Goal: Navigation & Orientation: Find specific page/section

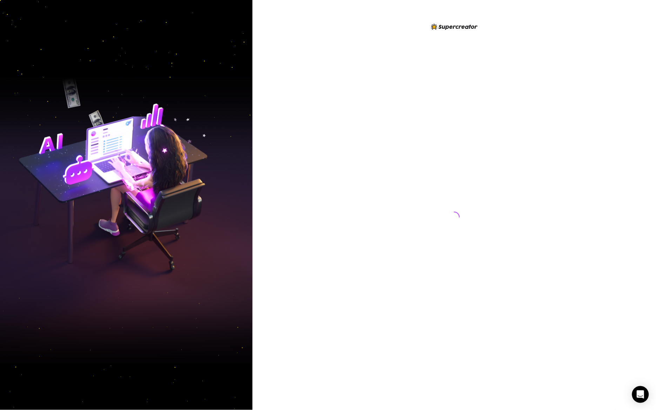
click at [431, 167] on div at bounding box center [454, 210] width 157 height 376
